Goal: Task Accomplishment & Management: Use online tool/utility

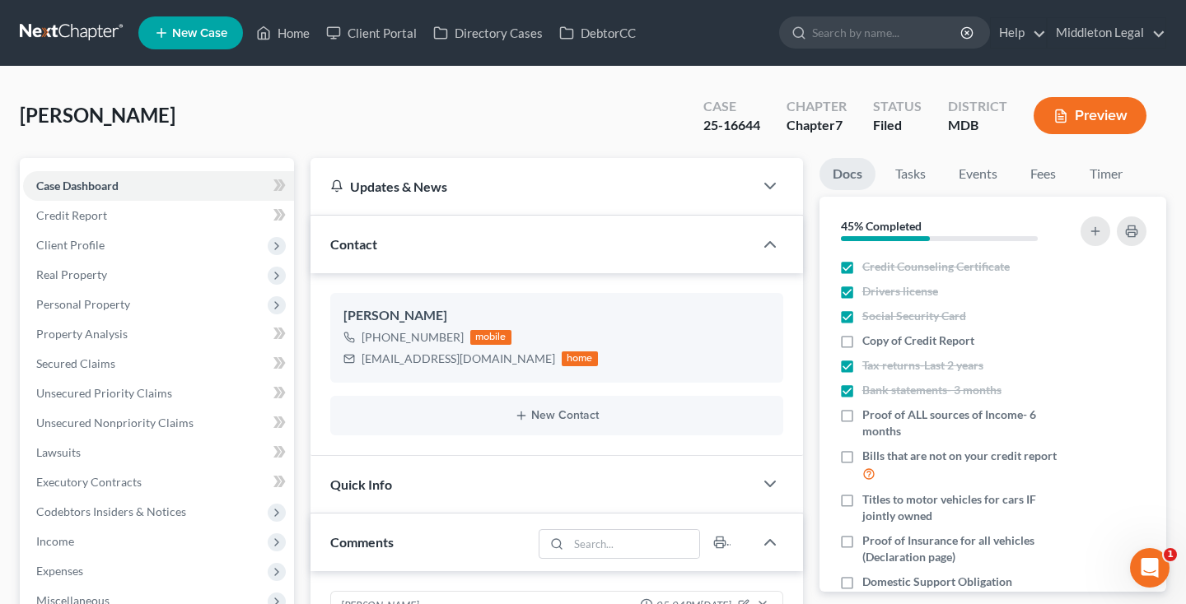
click at [68, 32] on link at bounding box center [72, 33] width 105 height 30
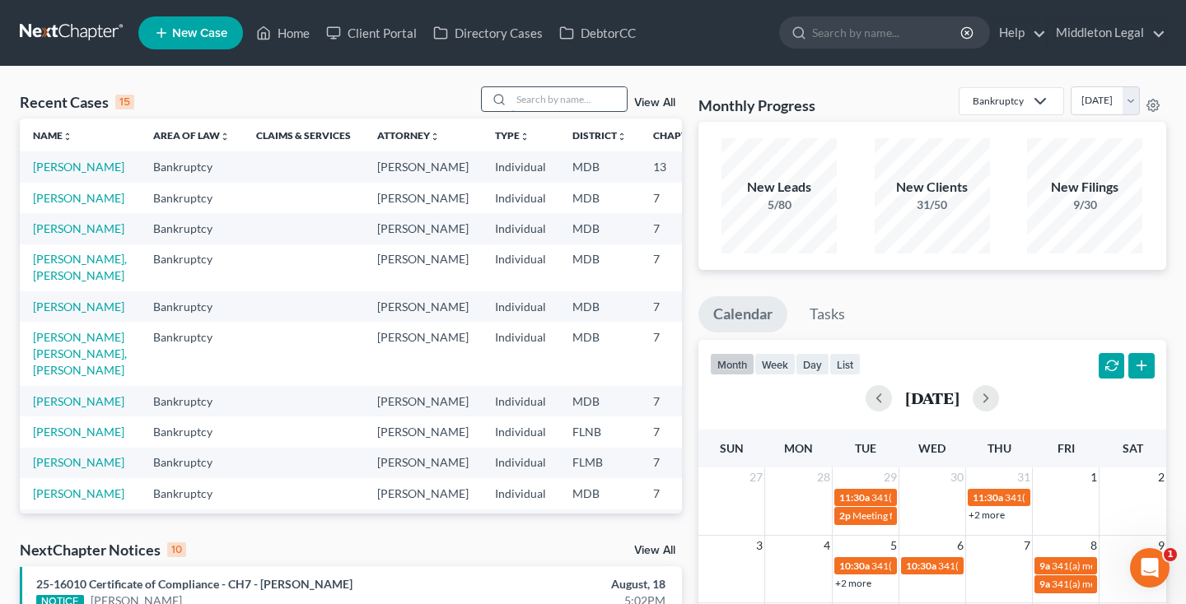
click at [617, 101] on input "search" at bounding box center [568, 99] width 115 height 24
type input "tamar"
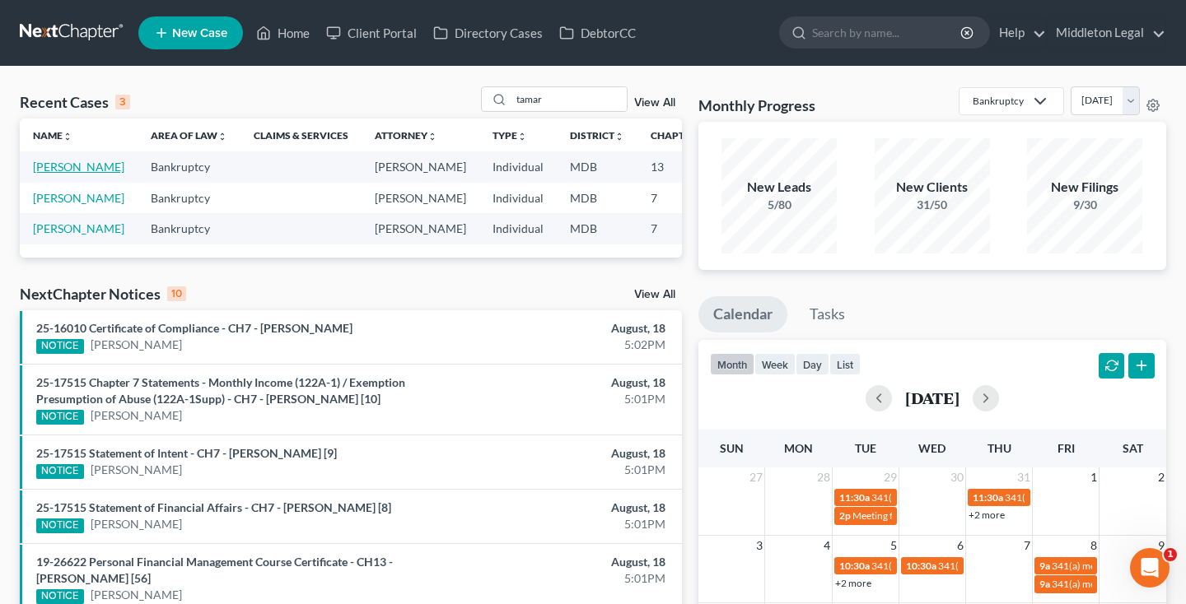
click at [51, 174] on link "[PERSON_NAME]" at bounding box center [78, 167] width 91 height 14
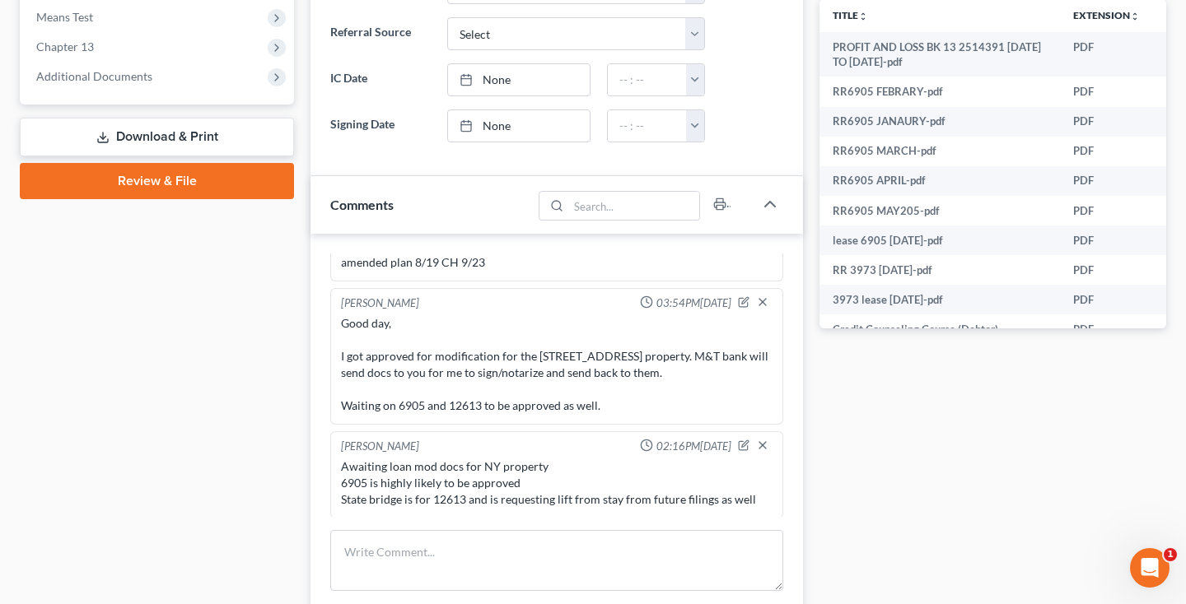
scroll to position [641, 0]
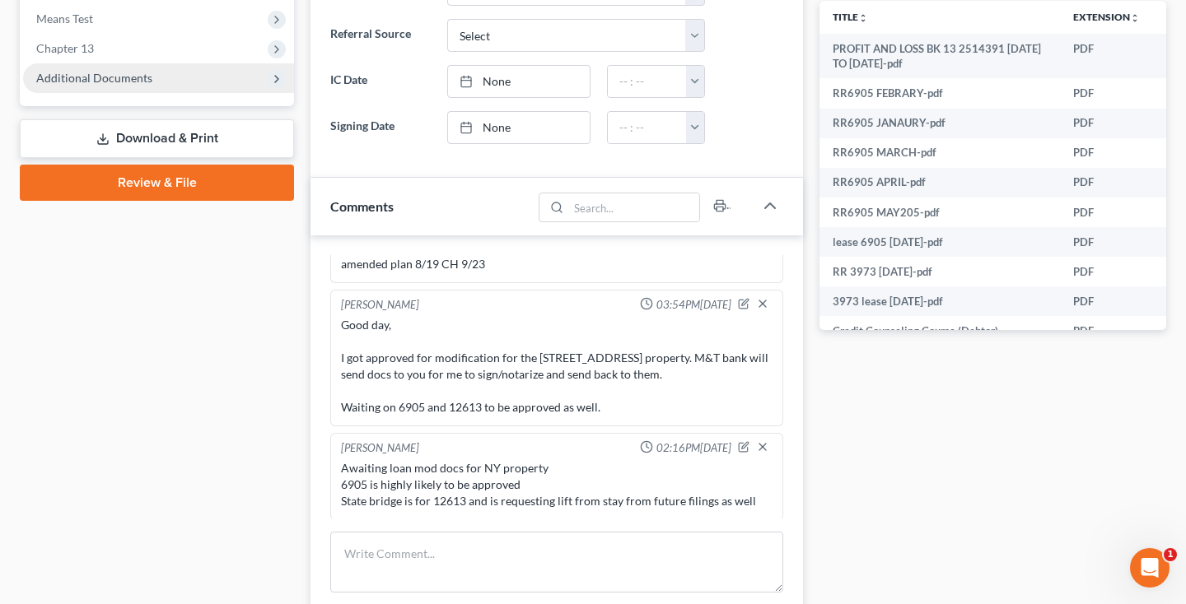
click at [119, 84] on span "Additional Documents" at bounding box center [94, 78] width 116 height 14
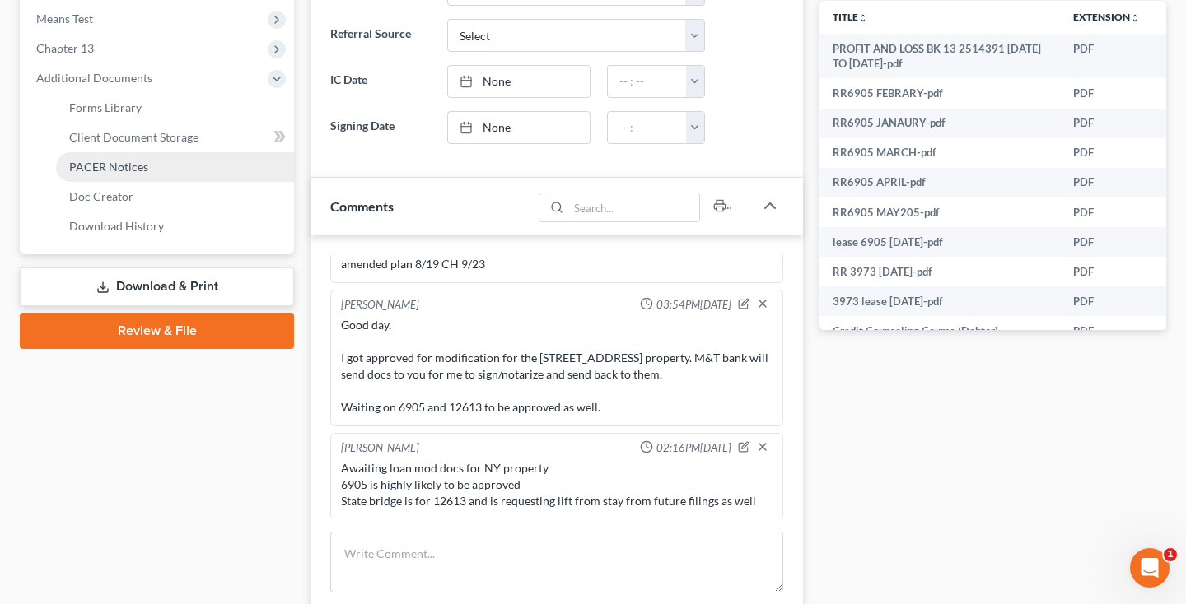
click at [121, 165] on span "PACER Notices" at bounding box center [108, 167] width 79 height 14
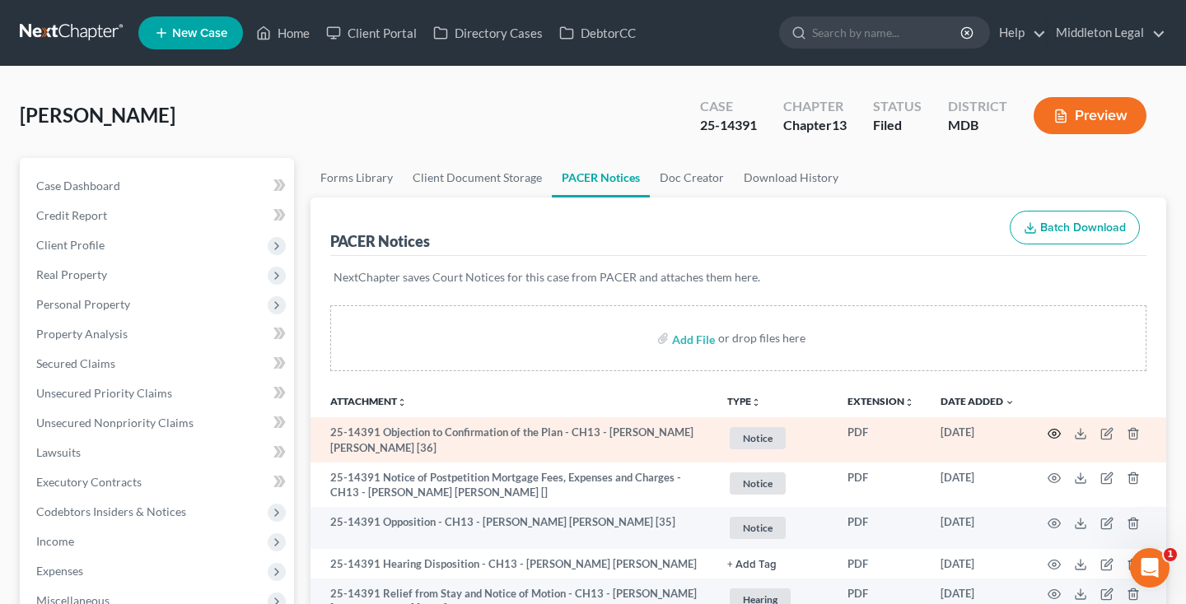
click at [1052, 431] on icon "button" at bounding box center [1053, 433] width 13 height 13
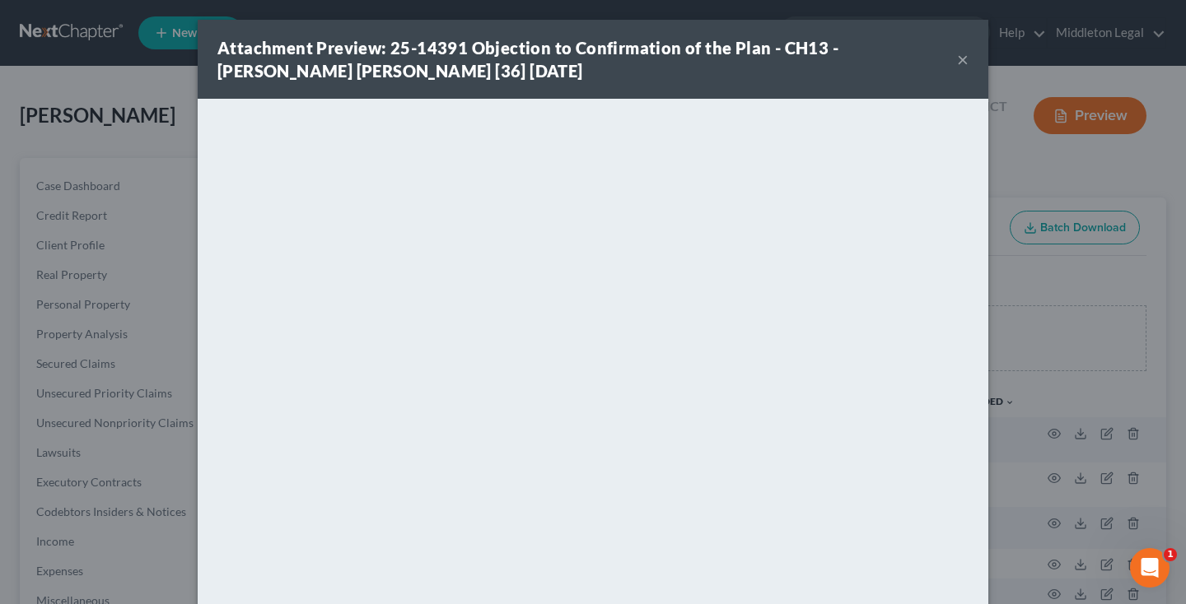
click at [961, 61] on button "×" at bounding box center [963, 59] width 12 height 20
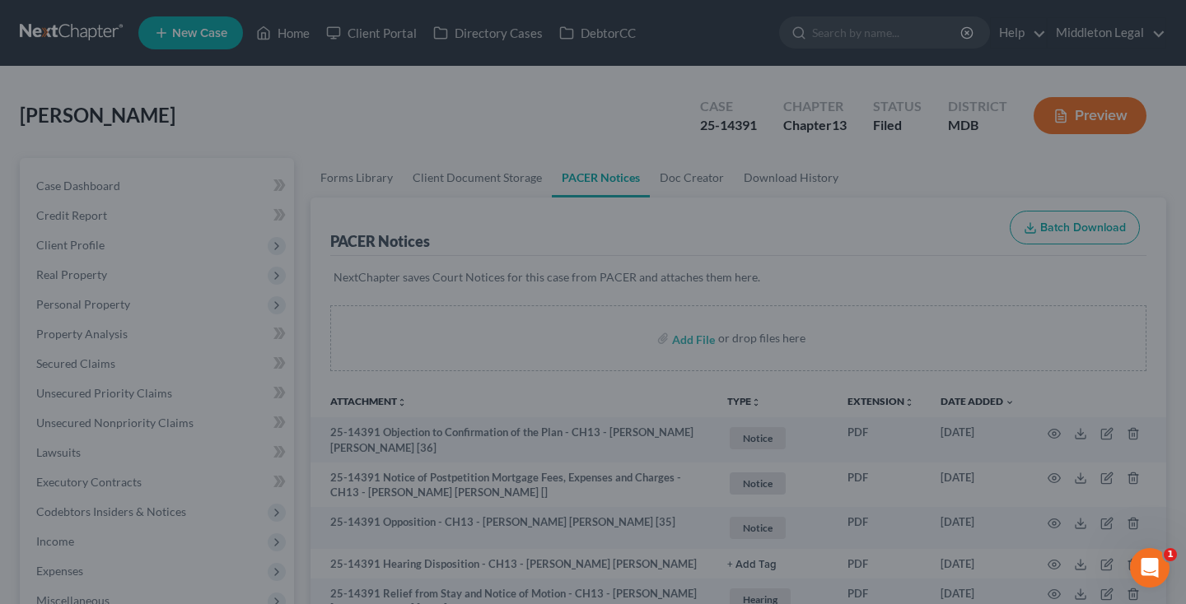
click at [962, 59] on div at bounding box center [593, 302] width 1186 height 604
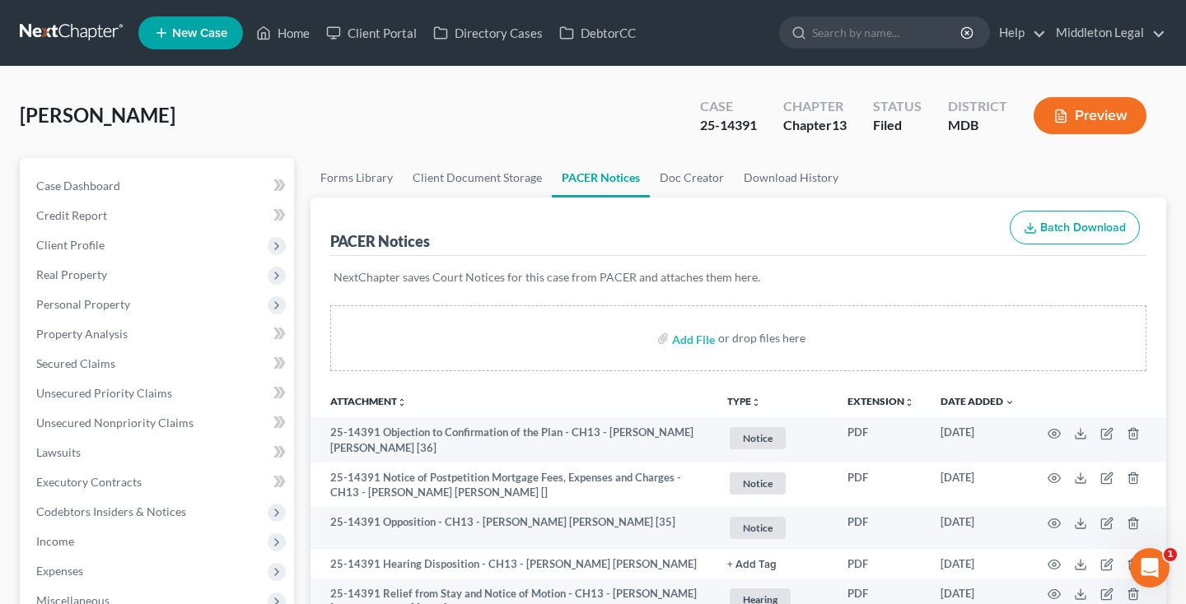
click at [92, 32] on link at bounding box center [72, 33] width 105 height 30
